Goal: Entertainment & Leisure: Consume media (video, audio)

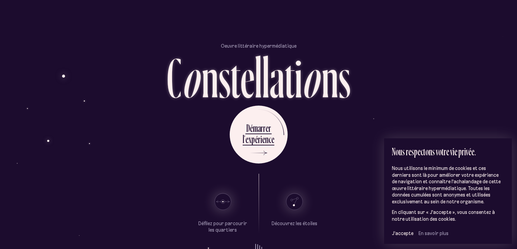
click at [353, 151] on div "D é m a r r e r l ’ e x p é r i e n c e" at bounding box center [258, 135] width 399 height 58
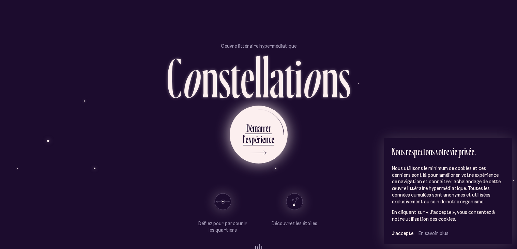
click at [262, 134] on div "e" at bounding box center [263, 139] width 3 height 13
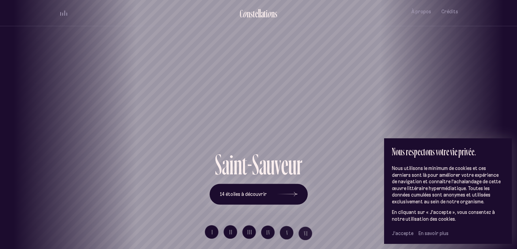
click at [403, 235] on span "J’accepte" at bounding box center [402, 233] width 21 height 6
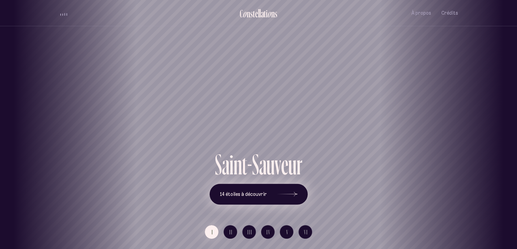
click at [288, 194] on div at bounding box center [287, 194] width 20 height 5
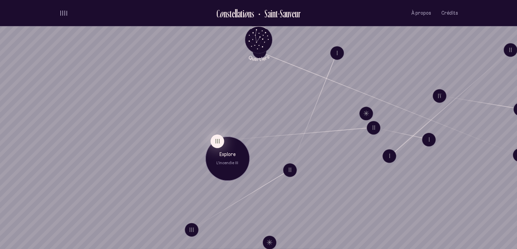
click at [220, 140] on button "III" at bounding box center [217, 141] width 14 height 14
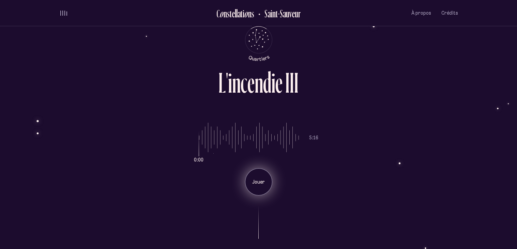
click at [260, 181] on p "Jouer" at bounding box center [258, 182] width 17 height 7
click at [249, 185] on div "Pause" at bounding box center [258, 181] width 27 height 27
click at [38, 122] on div "L ' i n c e n d i e I I I 0:21 5:16 Jouer" at bounding box center [258, 124] width 517 height 249
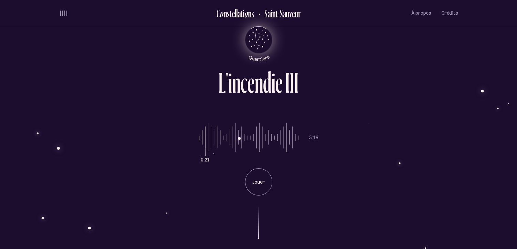
click at [263, 34] on icon "Retour au menu principal" at bounding box center [259, 39] width 20 height 20
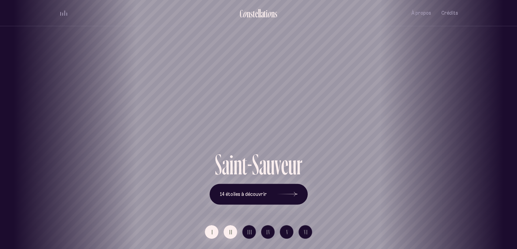
click at [230, 232] on span "II" at bounding box center [230, 232] width 3 height 6
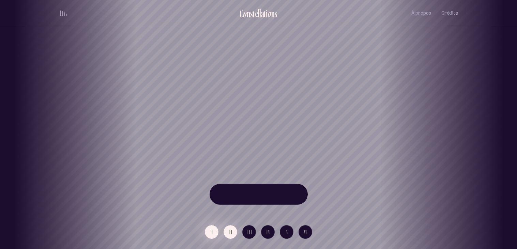
click at [212, 234] on span "I" at bounding box center [213, 232] width 2 height 6
click at [221, 120] on h1 "Saint-Sauveur" at bounding box center [258, 125] width 486 height 29
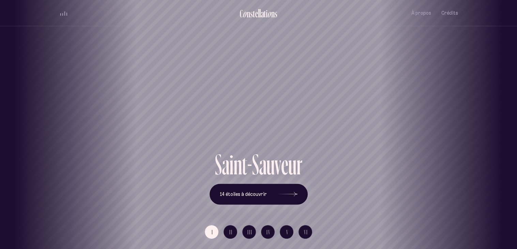
click at [314, 201] on div "S a i n t - S a u v e u r 14 étoiles à découvrir" at bounding box center [258, 177] width 399 height 55
click at [296, 198] on icon at bounding box center [287, 194] width 20 height 51
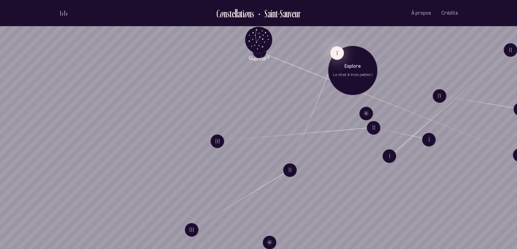
click at [335, 55] on button "I" at bounding box center [337, 53] width 14 height 14
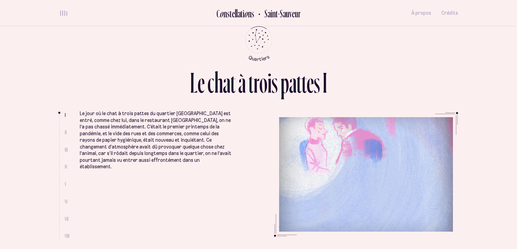
click at [63, 134] on ul at bounding box center [61, 176] width 5 height 125
click at [65, 133] on span "II" at bounding box center [66, 133] width 2 height 6
click at [69, 132] on li "I II III IV V VI VII VIII" at bounding box center [69, 175] width 20 height 127
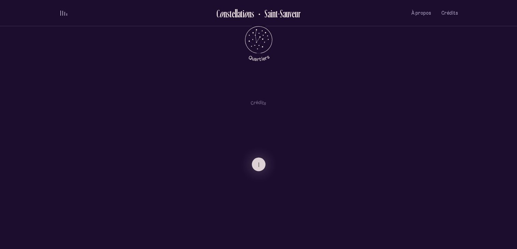
scroll to position [20, 0]
click at [230, 108] on icon at bounding box center [230, 107] width 17 height 17
click at [294, 109] on icon at bounding box center [287, 107] width 17 height 17
click at [286, 108] on use at bounding box center [287, 107] width 16 height 17
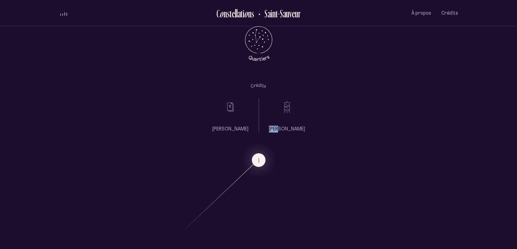
click at [286, 108] on use at bounding box center [287, 107] width 16 height 17
click at [228, 117] on ul "[PERSON_NAME]" at bounding box center [230, 116] width 36 height 34
click at [258, 86] on icon at bounding box center [258, 85] width 15 height 5
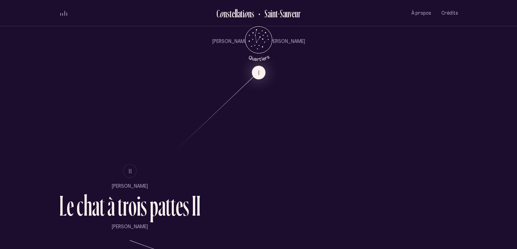
scroll to position [400, 0]
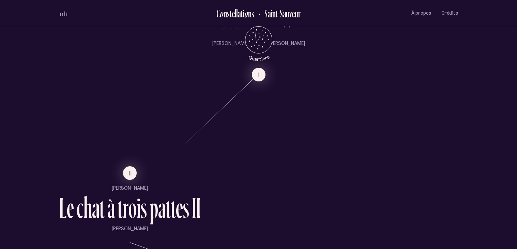
click at [141, 215] on div "s" at bounding box center [144, 207] width 6 height 29
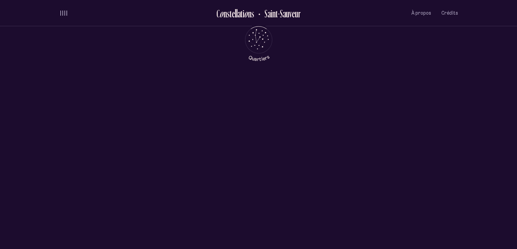
scroll to position [0, 0]
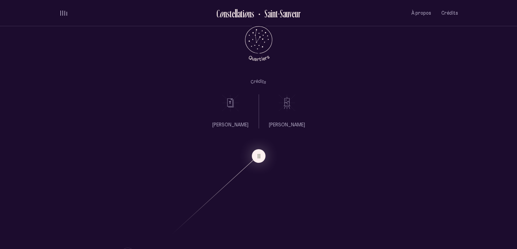
click at [216, 109] on li at bounding box center [230, 102] width 36 height 17
click at [283, 104] on icon at bounding box center [287, 102] width 17 height 17
click at [286, 117] on ul "[PERSON_NAME]" at bounding box center [287, 111] width 36 height 34
click at [283, 119] on ul "[PERSON_NAME]" at bounding box center [287, 111] width 36 height 34
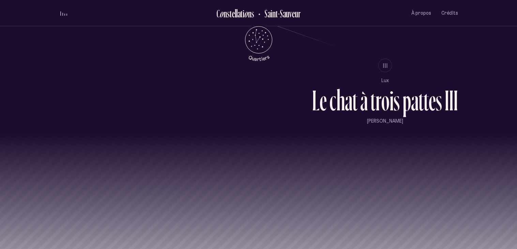
scroll to position [679, 0]
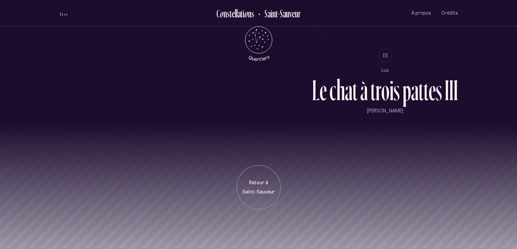
click at [440, 95] on div "s" at bounding box center [439, 90] width 6 height 29
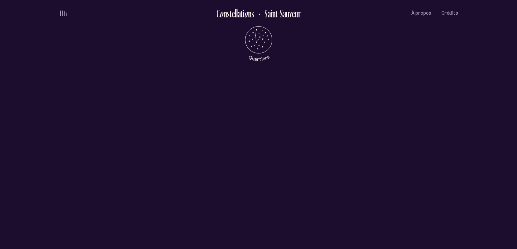
scroll to position [0, 0]
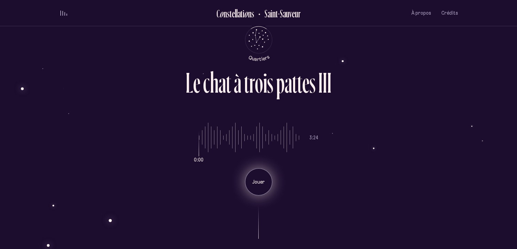
click at [245, 182] on div "Jouer" at bounding box center [258, 181] width 27 height 27
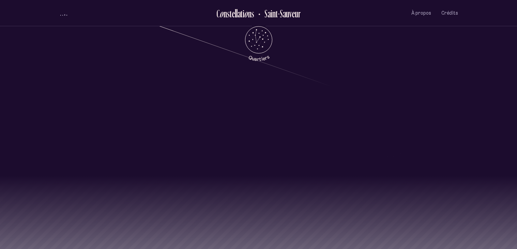
scroll to position [679, 0]
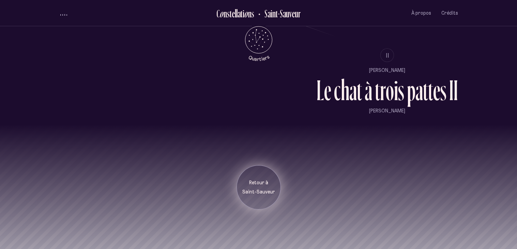
click at [252, 199] on div "Retour à [GEOGRAPHIC_DATA]" at bounding box center [259, 187] width 44 height 44
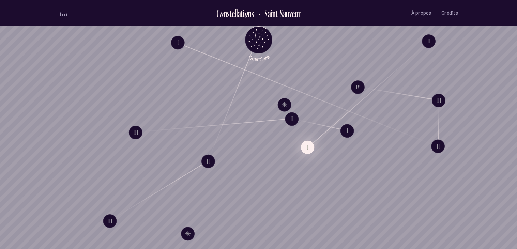
click at [307, 150] on button "I" at bounding box center [308, 147] width 14 height 14
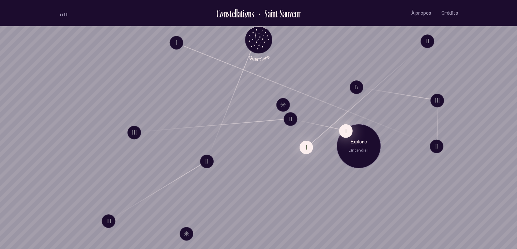
click at [344, 134] on button "I" at bounding box center [346, 131] width 14 height 14
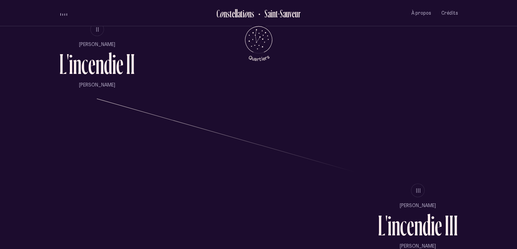
scroll to position [545, 0]
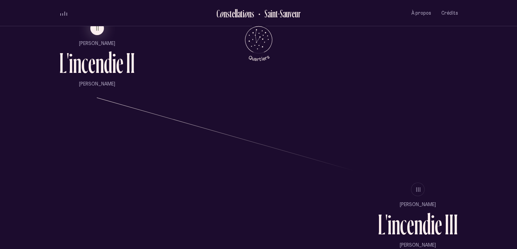
click at [91, 66] on div "e" at bounding box center [91, 62] width 7 height 29
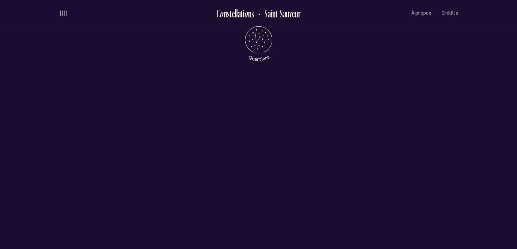
scroll to position [0, 0]
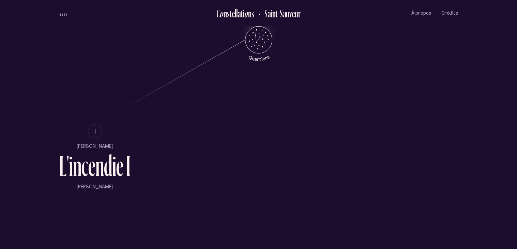
scroll to position [443, 0]
click at [114, 179] on div "i" at bounding box center [114, 164] width 4 height 29
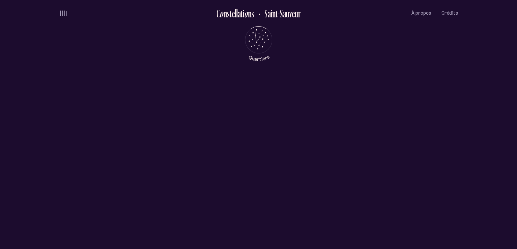
scroll to position [0, 0]
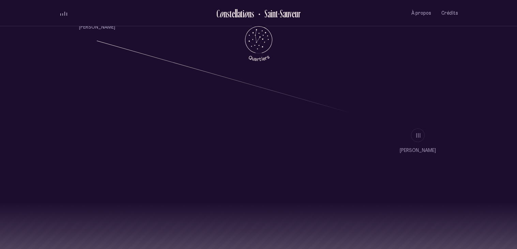
scroll to position [603, 0]
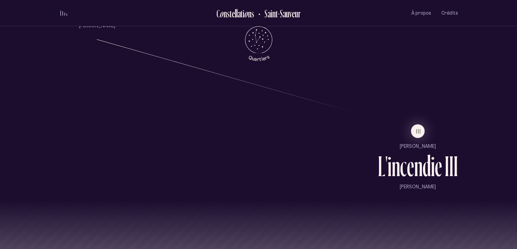
click at [413, 165] on div "e" at bounding box center [410, 166] width 7 height 29
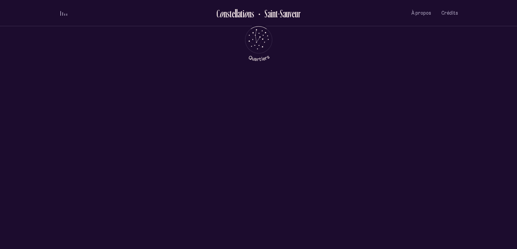
scroll to position [0, 0]
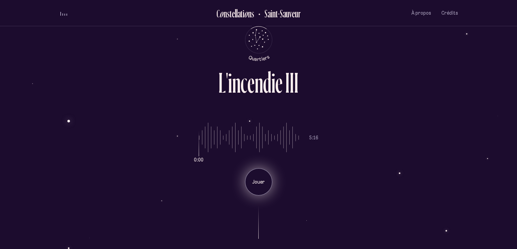
click at [261, 185] on div "Jouer" at bounding box center [258, 181] width 27 height 27
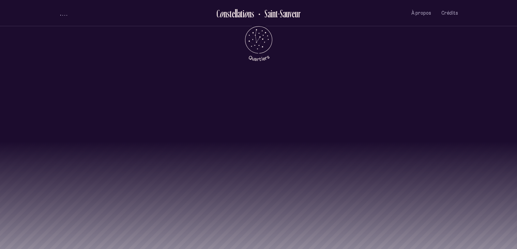
scroll to position [679, 0]
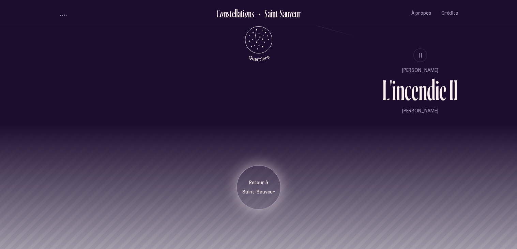
click at [258, 208] on div "Retour à [GEOGRAPHIC_DATA]" at bounding box center [259, 187] width 44 height 44
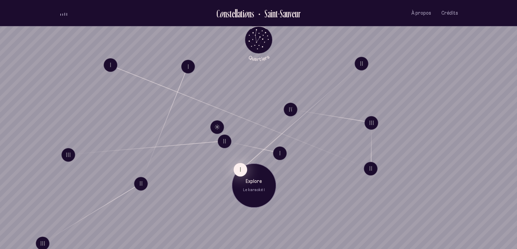
click at [237, 171] on button "I" at bounding box center [241, 170] width 14 height 14
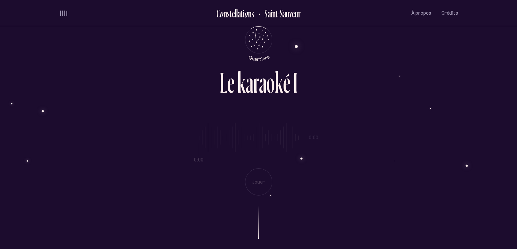
click at [228, 97] on div "e" at bounding box center [230, 82] width 7 height 29
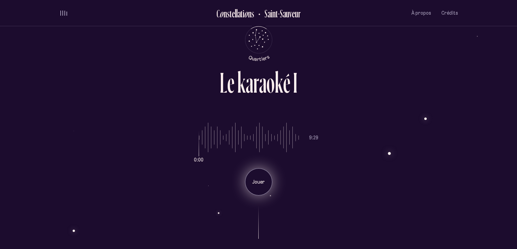
click at [257, 180] on p "Jouer" at bounding box center [258, 182] width 17 height 7
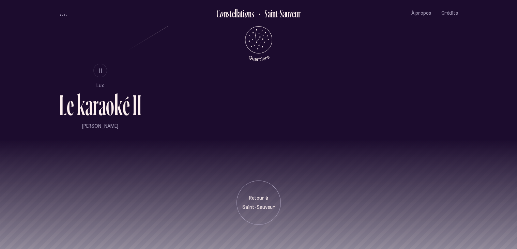
scroll to position [503, 0]
click at [138, 104] on div "I" at bounding box center [139, 104] width 4 height 29
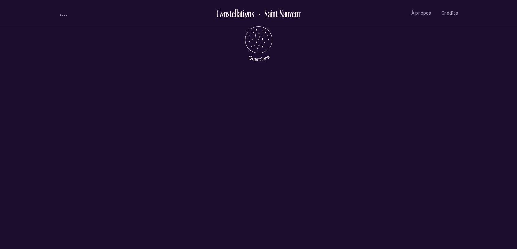
scroll to position [0, 0]
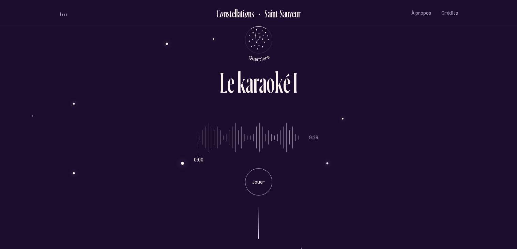
click at [261, 136] on input "range" at bounding box center [249, 137] width 100 height 51
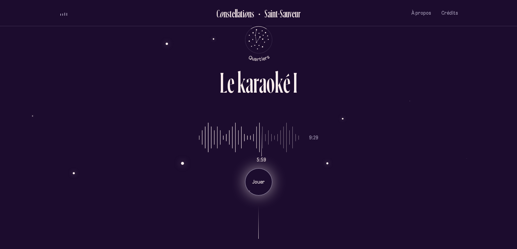
click at [262, 185] on div "Jouer" at bounding box center [258, 181] width 27 height 27
type input "***"
click at [250, 138] on input "range" at bounding box center [249, 137] width 100 height 51
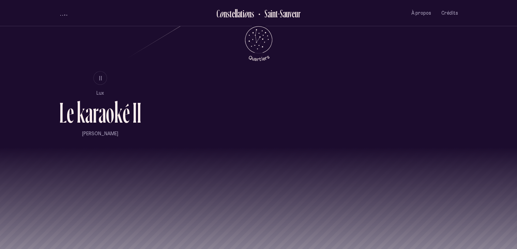
scroll to position [518, 0]
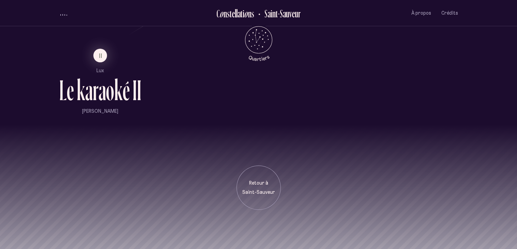
click at [123, 92] on div "é" at bounding box center [126, 90] width 7 height 29
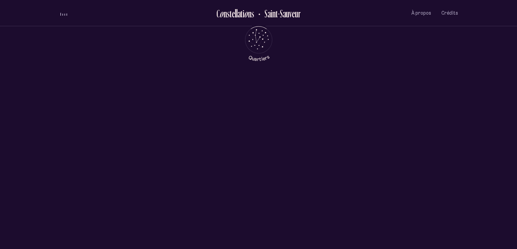
scroll to position [0, 0]
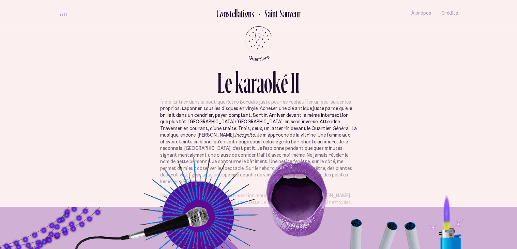
scroll to position [150, 0]
click at [186, 104] on div "L e k a r a o k é I I" at bounding box center [258, 90] width 399 height 44
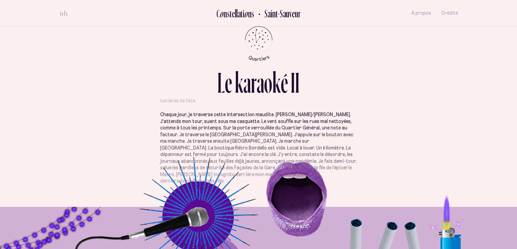
scroll to position [228, 0]
